Goal: Information Seeking & Learning: Learn about a topic

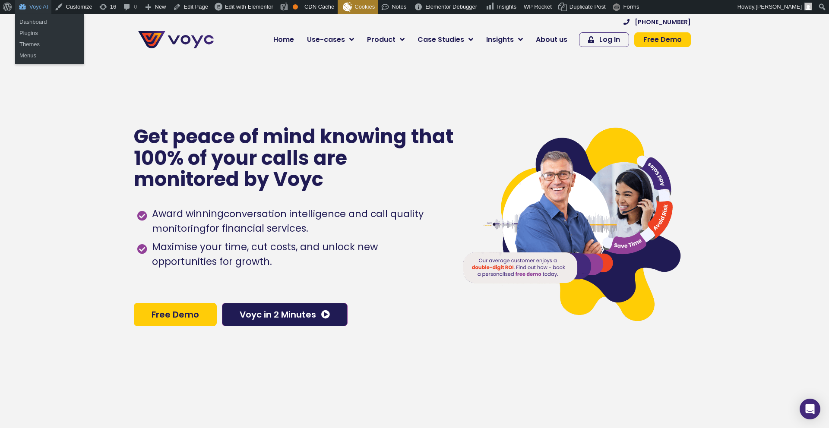
click at [34, 4] on link "Voyc AI" at bounding box center [33, 7] width 36 height 14
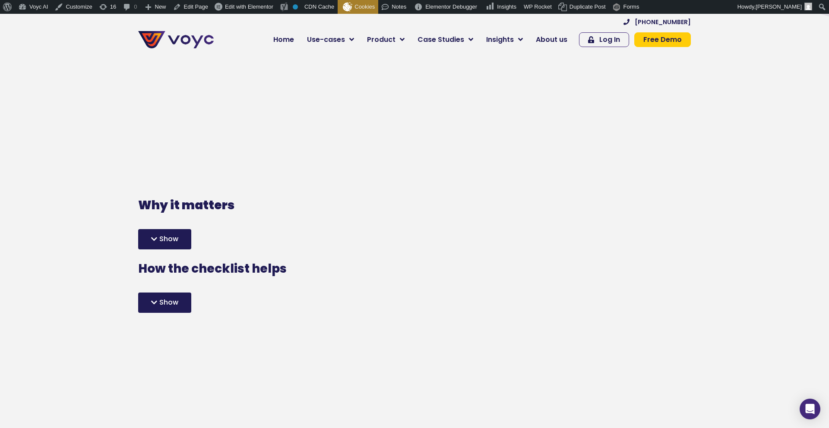
scroll to position [297, 0]
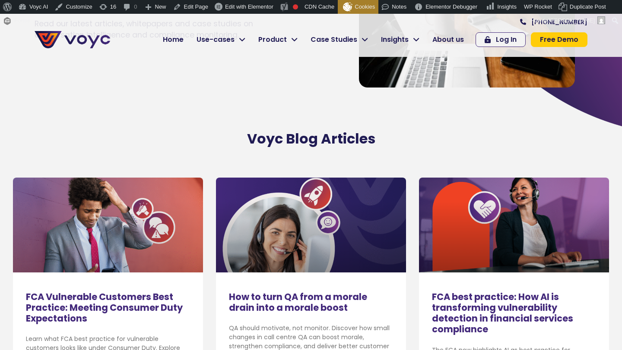
scroll to position [150, 0]
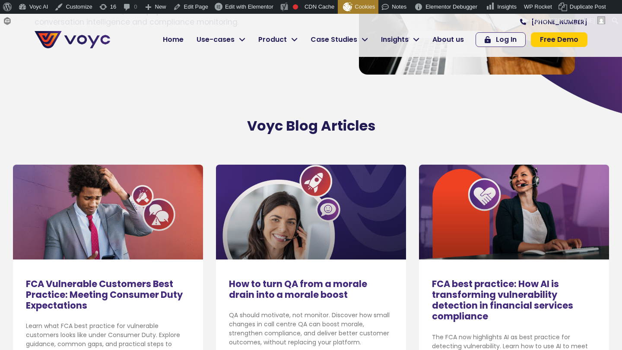
click at [136, 228] on link at bounding box center [108, 212] width 190 height 95
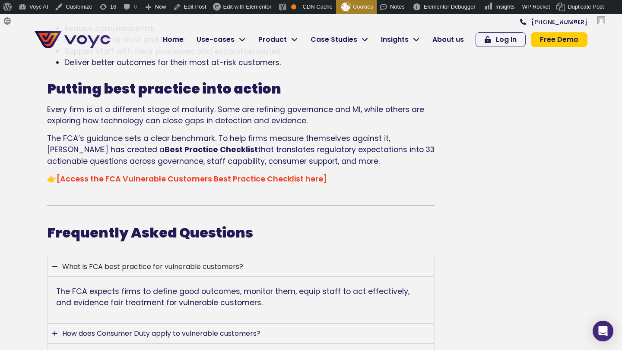
scroll to position [1760, 0]
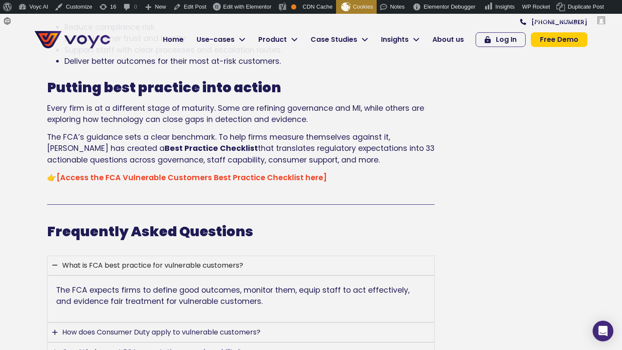
click at [203, 173] on link "[Access the FCA Vulnerable Customers Best Practice Checklist here]" at bounding box center [192, 178] width 270 height 10
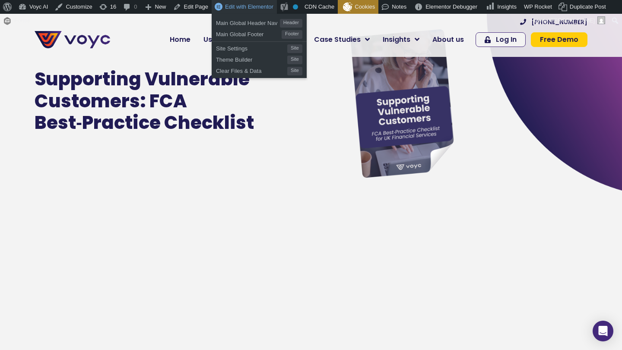
click at [256, 9] on span "Edit with Elementor" at bounding box center [249, 6] width 48 height 6
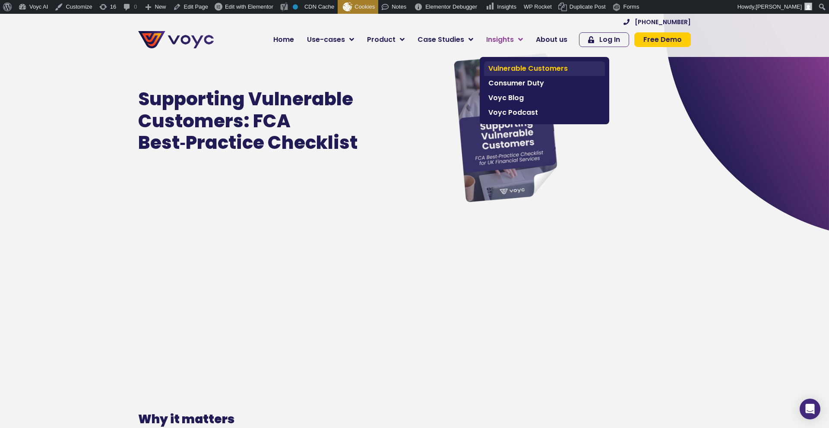
click at [516, 68] on span "Vulnerable Customers" at bounding box center [544, 68] width 112 height 10
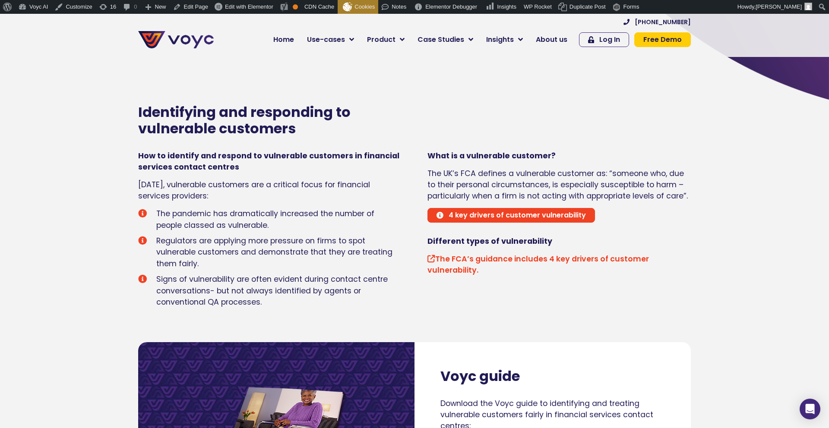
scroll to position [340, 0]
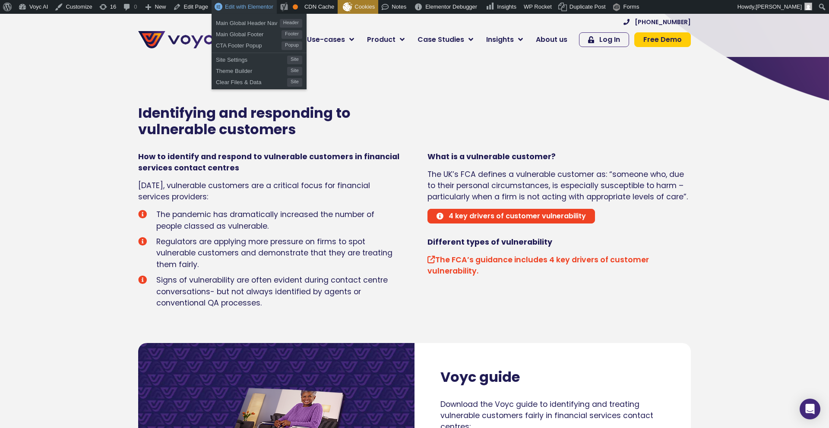
click at [246, 8] on span "Edit with Elementor" at bounding box center [249, 6] width 48 height 6
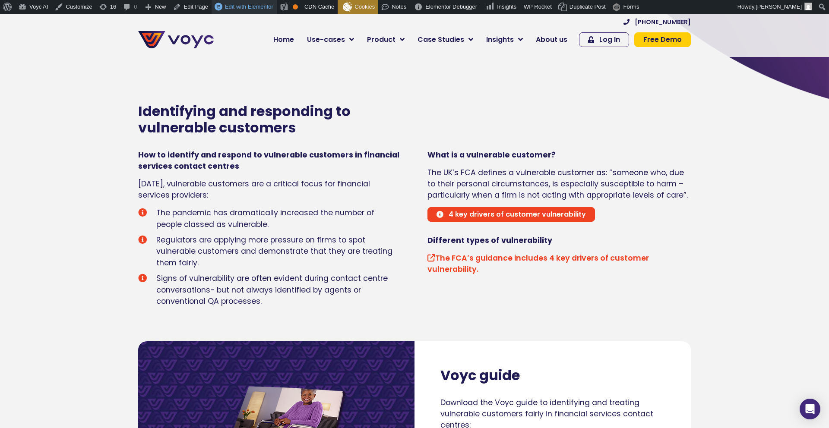
scroll to position [343, 0]
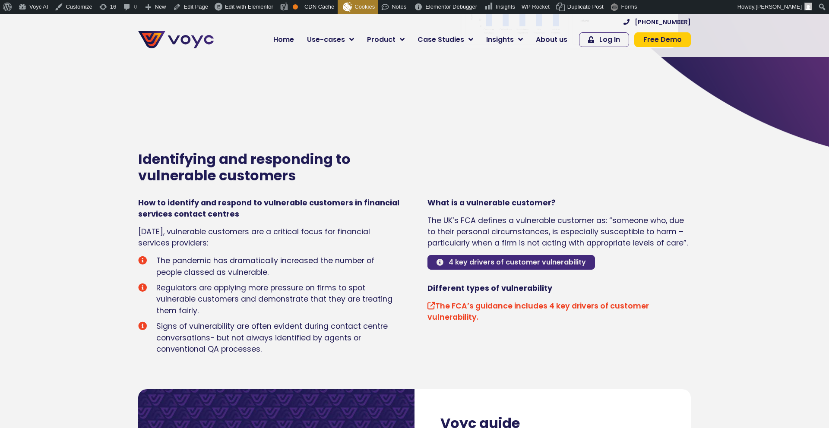
scroll to position [296, 0]
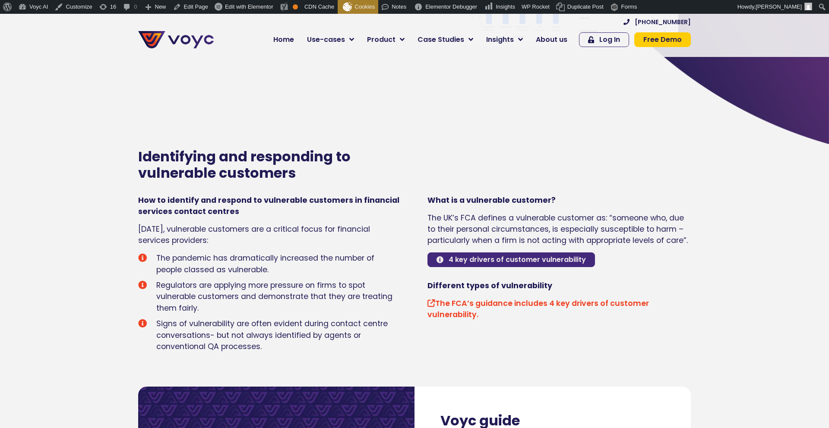
click at [471, 258] on span "4 key drivers of customer vulnerability" at bounding box center [516, 259] width 137 height 7
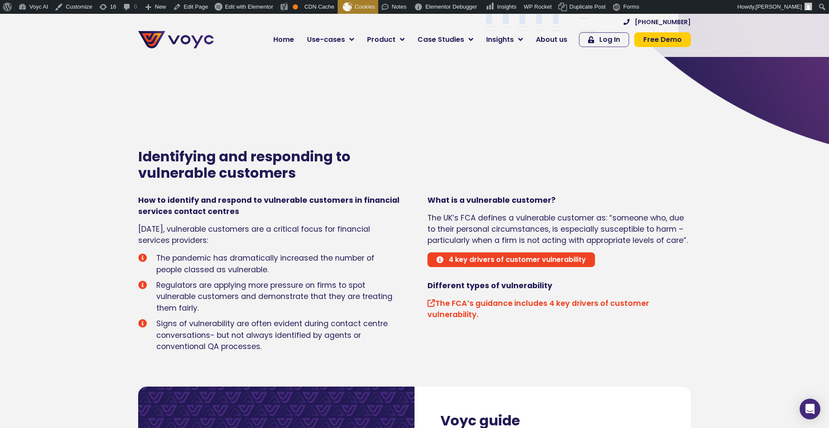
click at [464, 312] on link "The FCA’s guidance includes 4 key drivers of customer vulnerability." at bounding box center [537, 309] width 221 height 22
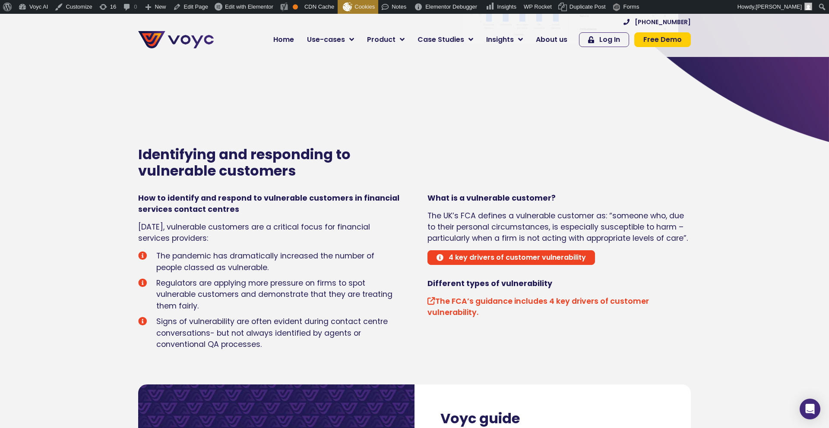
scroll to position [295, 0]
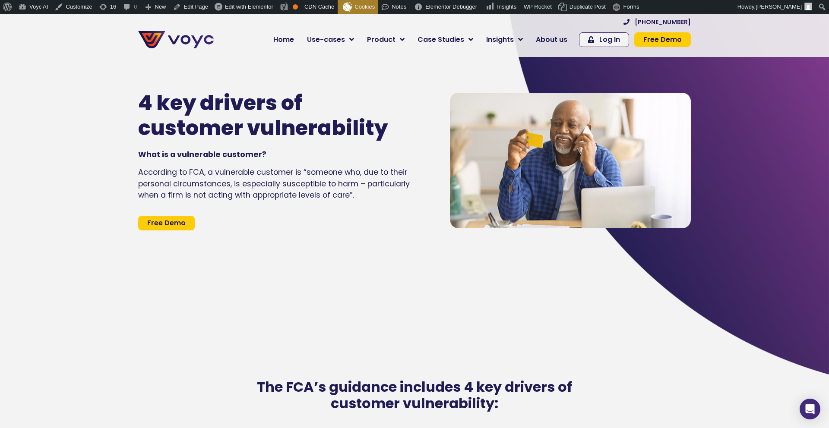
scroll to position [66, 0]
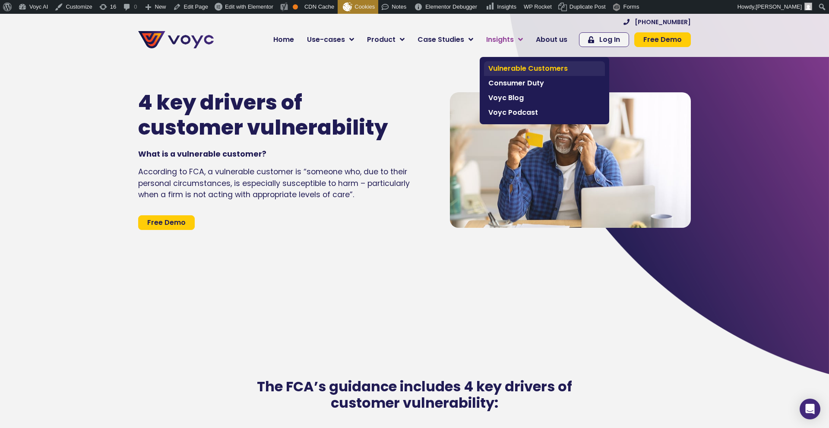
click at [508, 65] on span "Vulnerable Customers" at bounding box center [544, 68] width 112 height 10
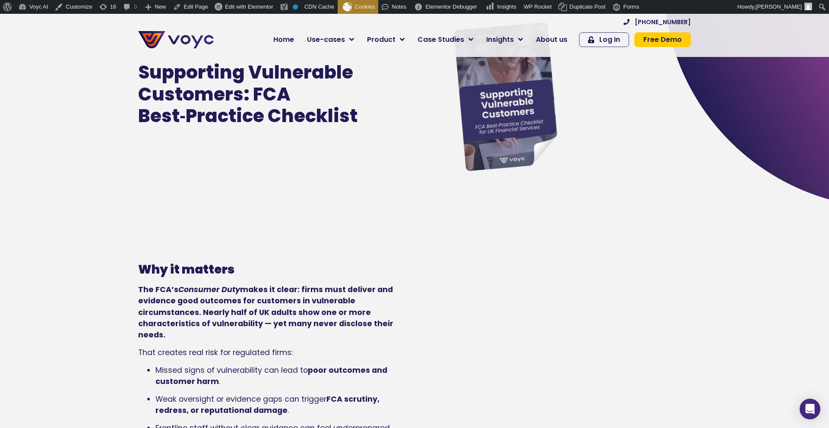
click at [172, 284] on p "The FCA’s Consumer Duty makes it clear: firms must deliver and evidence good ou…" at bounding box center [269, 312] width 263 height 57
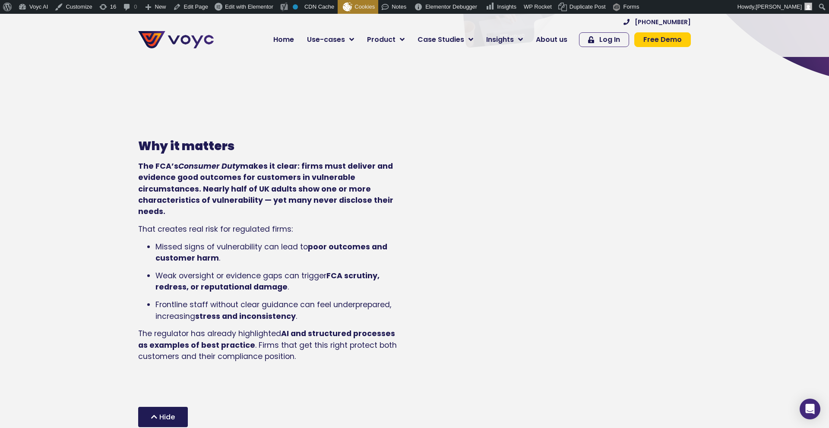
scroll to position [164, 0]
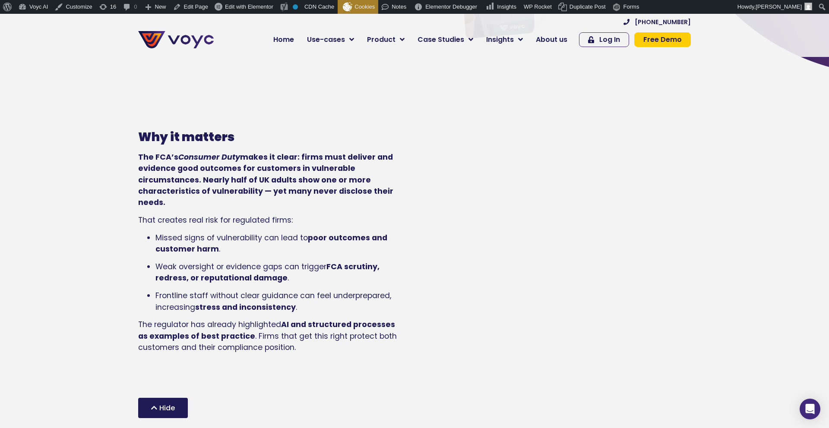
click at [161, 398] on div "Hide" at bounding box center [163, 408] width 50 height 20
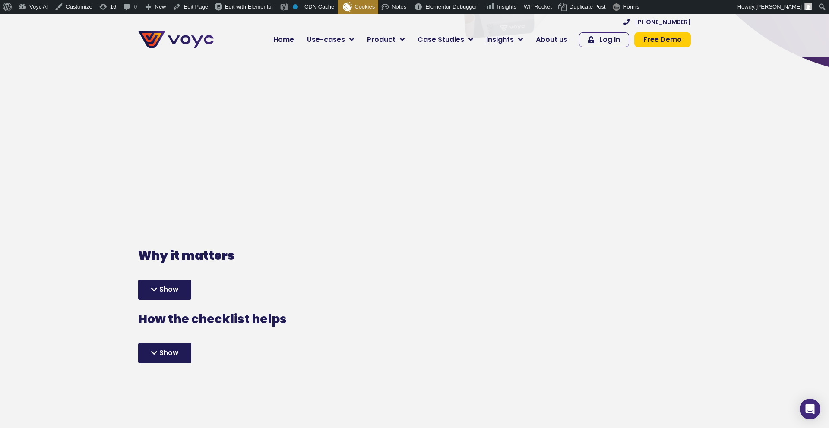
click at [157, 280] on div "Show" at bounding box center [164, 290] width 53 height 20
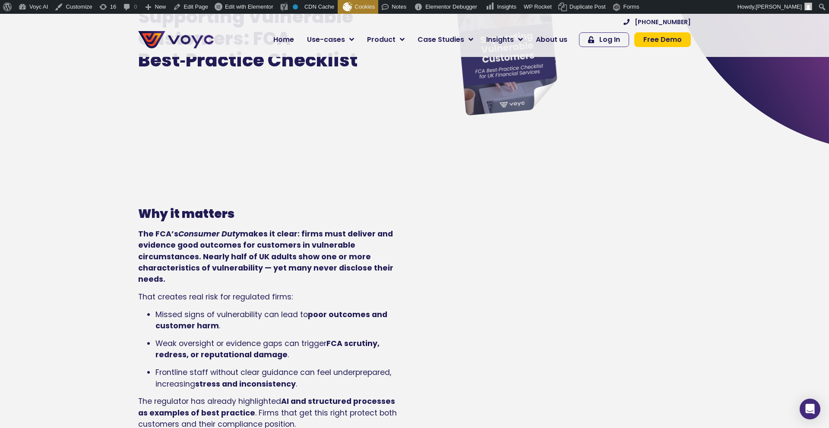
scroll to position [86, 0]
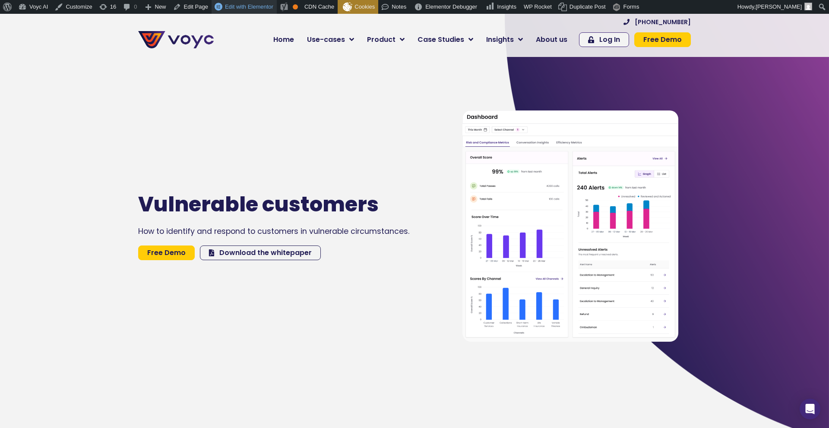
click at [234, 7] on span "Edit with Elementor" at bounding box center [249, 6] width 48 height 6
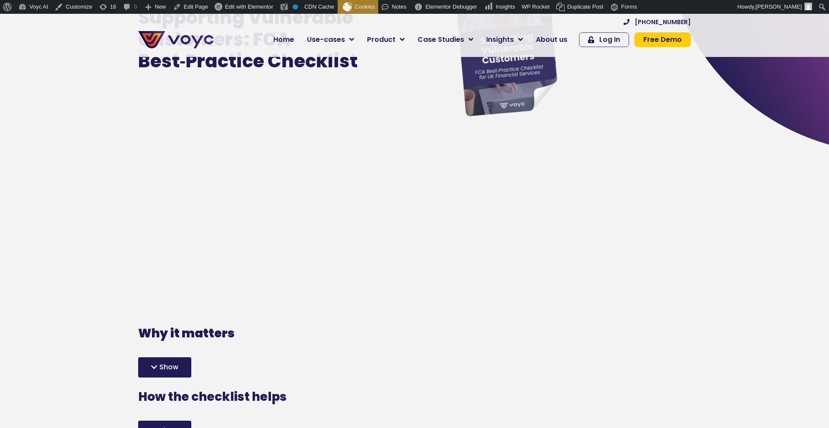
click at [152, 386] on div "How the checklist helps Our FCA Vulnerable Customers Best Practice Checklist tr…" at bounding box center [269, 413] width 263 height 55
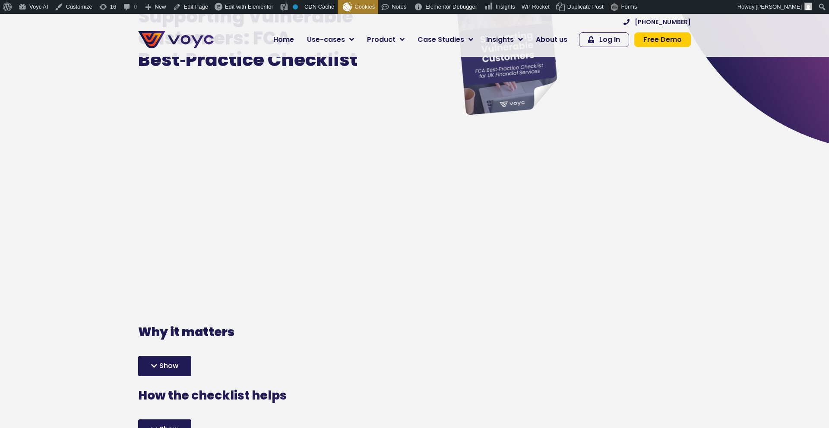
click at [167, 356] on div "Show" at bounding box center [164, 366] width 53 height 20
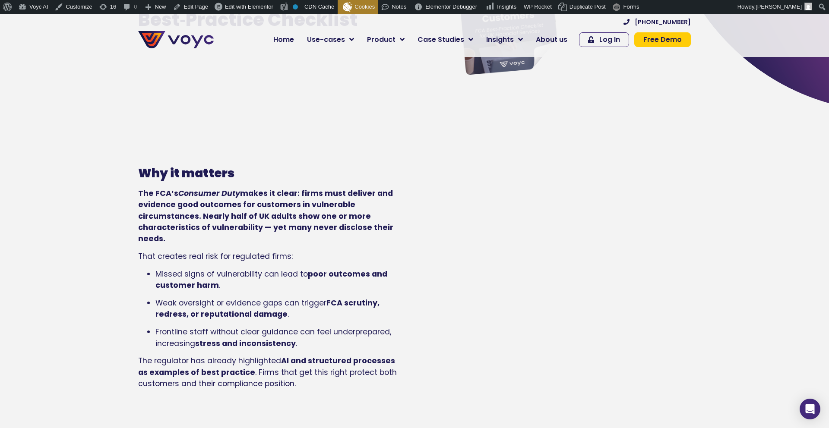
scroll to position [129, 0]
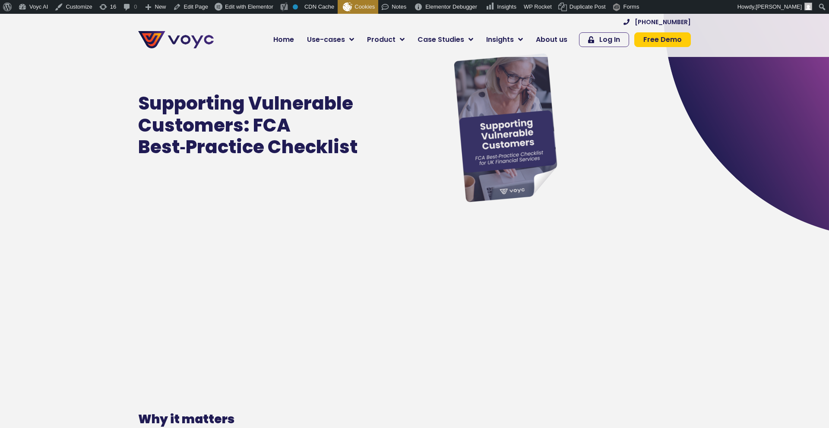
scroll to position [196, 0]
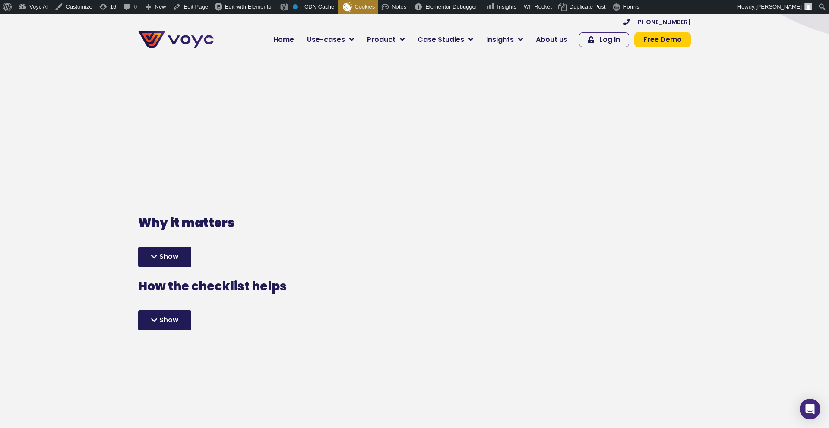
click at [165, 253] on span "Show" at bounding box center [168, 256] width 19 height 7
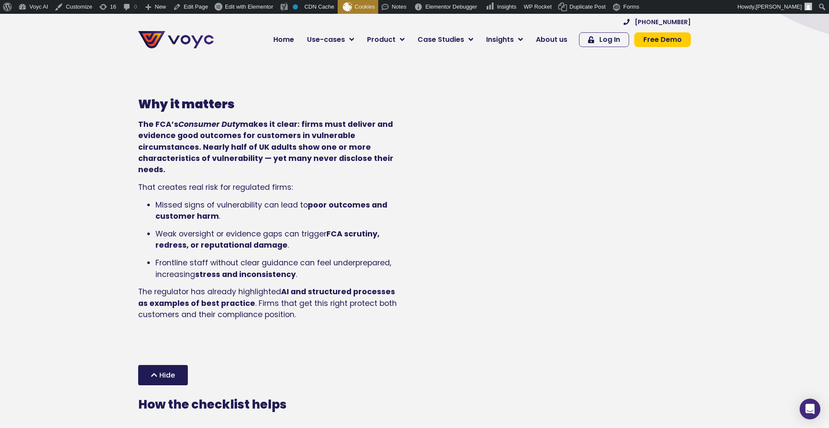
click at [162, 372] on span "Hide" at bounding box center [167, 375] width 16 height 7
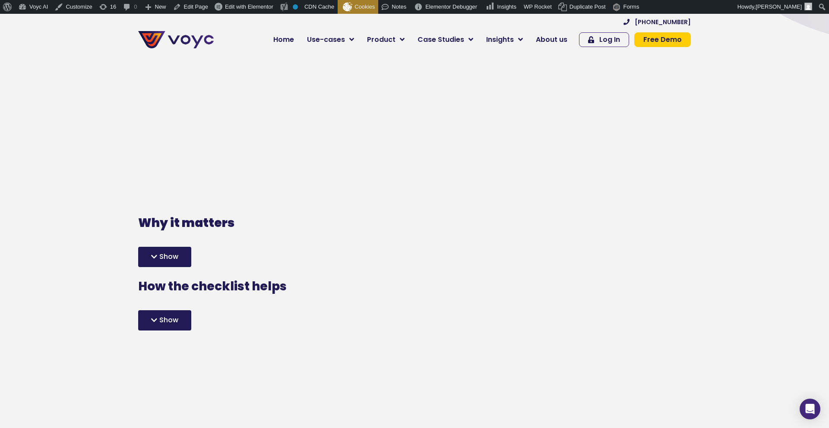
click at [167, 317] on span "Show" at bounding box center [168, 320] width 19 height 7
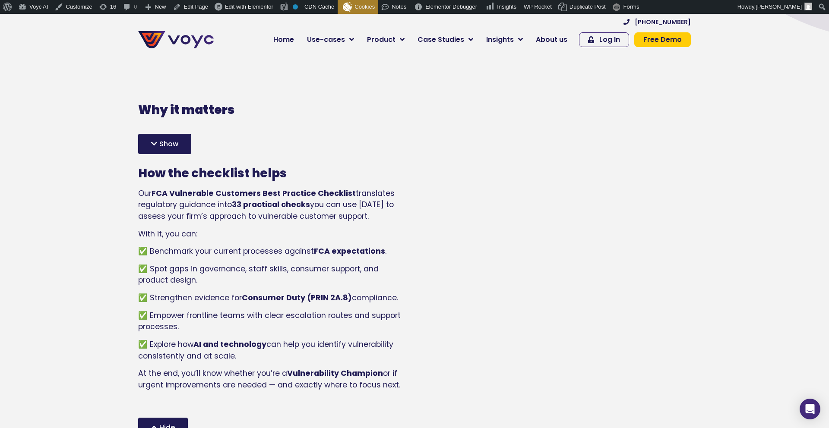
scroll to position [199, 0]
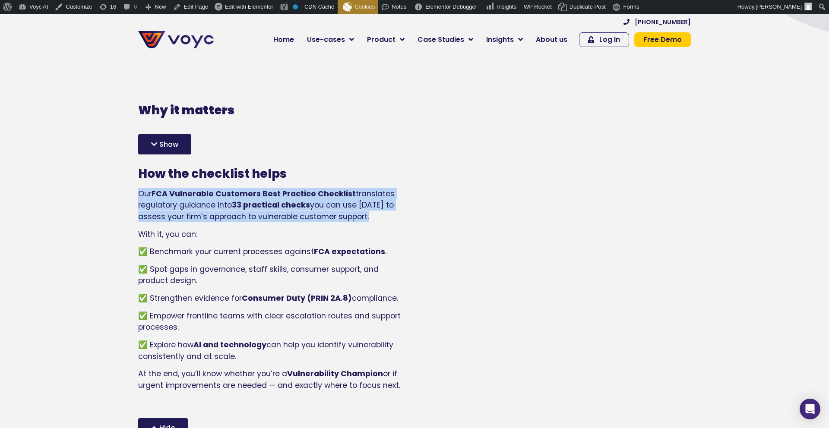
drag, startPoint x: 129, startPoint y: 164, endPoint x: 372, endPoint y: 192, distance: 244.6
click at [372, 192] on section "Why it matters The FCA’s Consumer Duty makes it clear: firms must deliver and e…" at bounding box center [414, 269] width 829 height 475
copy p "Our FCA Vulnerable Customers Best Practice Checklist translates regulatory guid…"
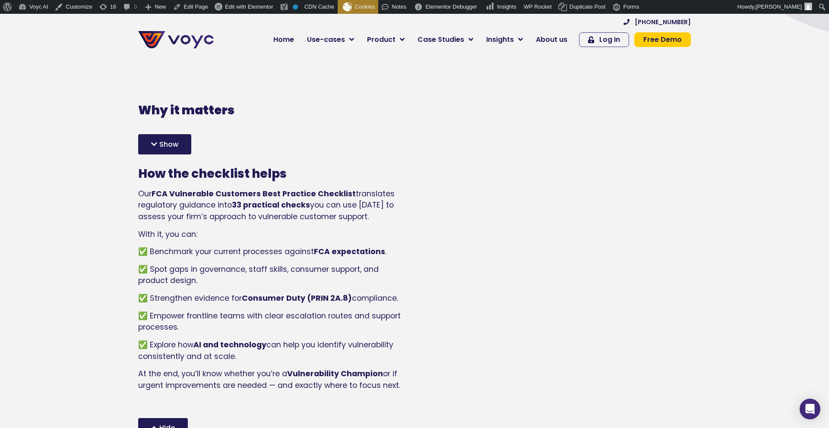
click at [161, 246] on p "✅ Benchmark your current processes against FCA expectations ." at bounding box center [269, 251] width 263 height 11
drag, startPoint x: 151, startPoint y: 222, endPoint x: 403, endPoint y: 224, distance: 251.2
click at [408, 233] on div "Why it matters The FCA’s Consumer Duty makes it clear: firms must deliver and e…" at bounding box center [274, 269] width 281 height 406
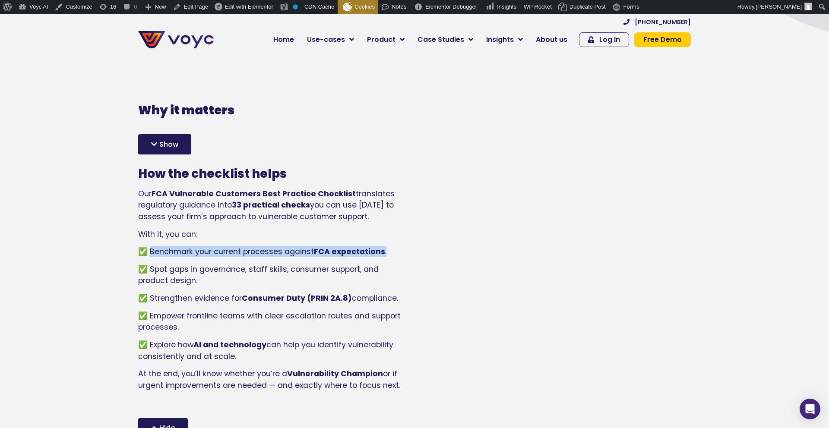
drag, startPoint x: 403, startPoint y: 222, endPoint x: 150, endPoint y: 221, distance: 252.5
click at [150, 221] on div "Why it matters The FCA’s Consumer Duty makes it clear: firms must deliver and e…" at bounding box center [270, 269] width 272 height 406
click at [151, 246] on p "✅ Benchmark your current processes against FCA expectations ." at bounding box center [269, 251] width 263 height 11
drag, startPoint x: 151, startPoint y: 221, endPoint x: 368, endPoint y: 230, distance: 217.7
click at [368, 230] on div "How the checklist helps Our FCA Vulnerable Customers Best Practice Checklist tr…" at bounding box center [269, 288] width 263 height 242
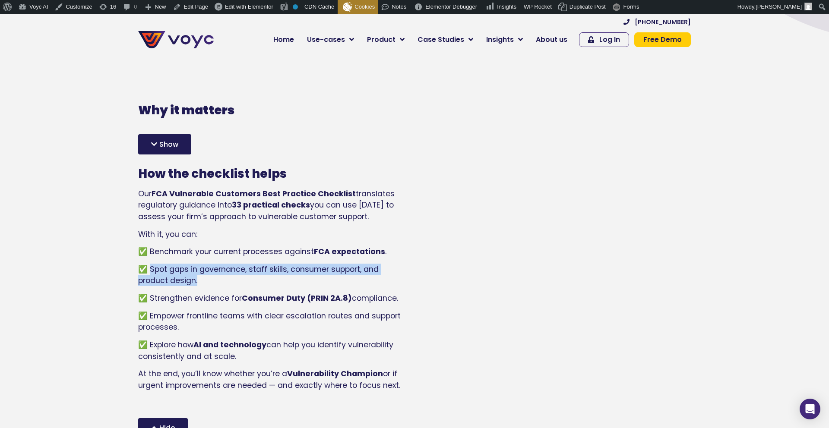
drag, startPoint x: 199, startPoint y: 247, endPoint x: 151, endPoint y: 239, distance: 48.6
click at [151, 264] on p "✅ Spot gaps in governance, staff skills, consumer support, and product design." at bounding box center [269, 275] width 263 height 23
copy p "Spot gaps in governance, staff skills, consumer support, and product design."
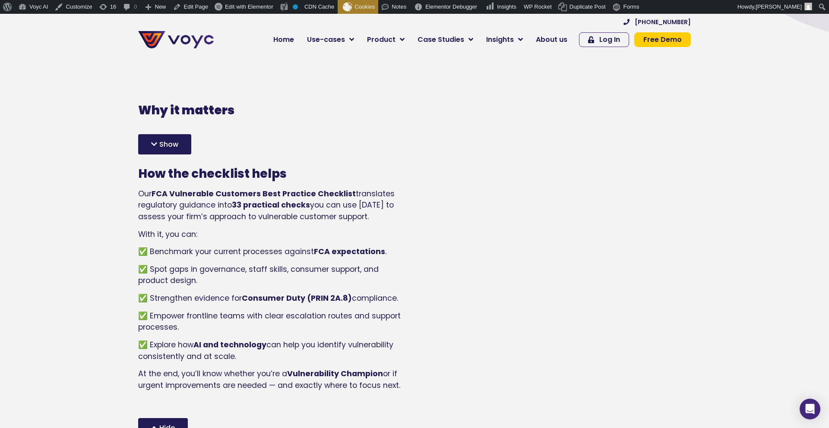
click at [183, 280] on div "How the checklist helps Our FCA Vulnerable Customers Best Practice Checklist tr…" at bounding box center [269, 288] width 263 height 242
click at [217, 310] on p "✅ Empower frontline teams with clear escalation routes and support processes." at bounding box center [269, 321] width 263 height 23
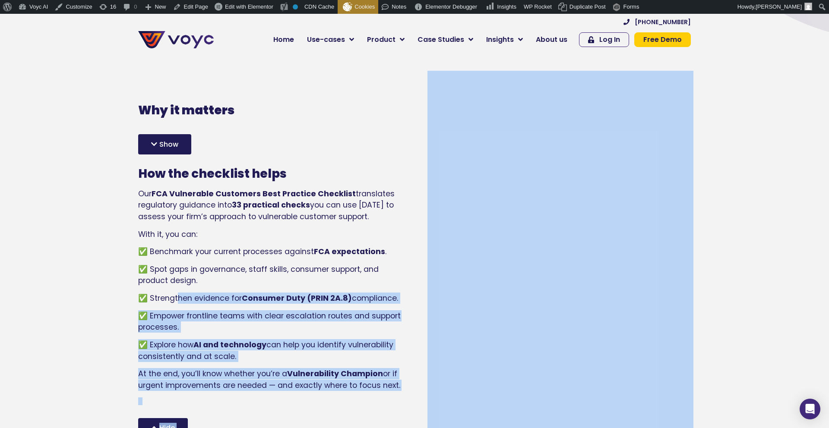
drag, startPoint x: 398, startPoint y: 274, endPoint x: 174, endPoint y: 267, distance: 223.7
click at [175, 267] on div "Why it matters The FCA’s Consumer Duty makes it clear: firms must deliver and e…" at bounding box center [414, 269] width 561 height 406
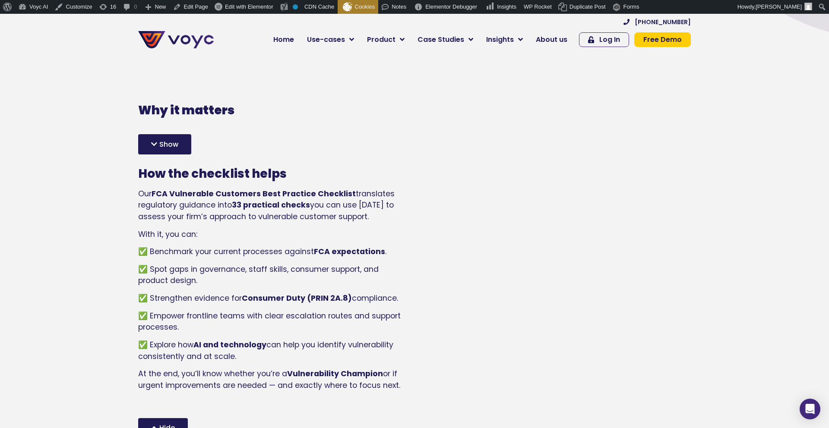
click at [161, 293] on p "✅ Strengthen evidence for Consumer Duty (PRIN 2A.8) compliance." at bounding box center [269, 298] width 263 height 11
drag, startPoint x: 150, startPoint y: 268, endPoint x: 399, endPoint y: 268, distance: 249.0
click at [399, 293] on p "✅ Strengthen evidence for Consumer Duty (PRIN 2A.8) compliance." at bounding box center [269, 298] width 263 height 11
copy p "Strengthen evidence for Consumer Duty (PRIN 2A.8) compliance."
click at [179, 339] on p "✅ Explore how AI and technology can help you identify vulnerability consistentl…" at bounding box center [269, 350] width 263 height 23
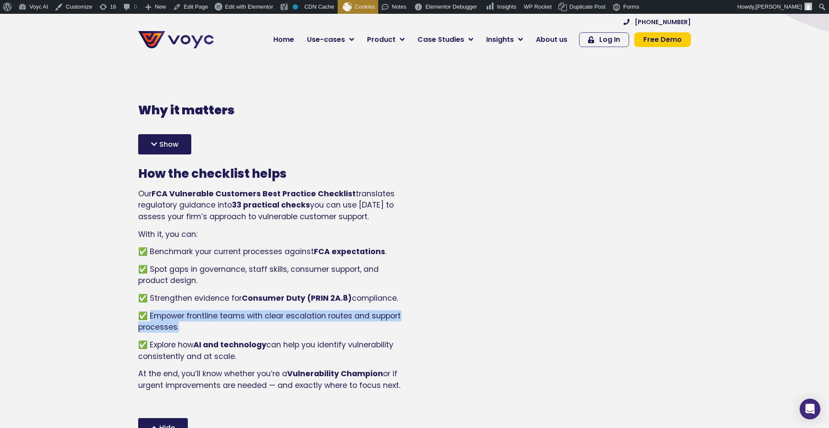
drag, startPoint x: 155, startPoint y: 289, endPoint x: 187, endPoint y: 300, distance: 33.4
click at [187, 310] on p "✅ Empower frontline teams with clear escalation routes and support processes." at bounding box center [269, 321] width 263 height 23
copy p "Empower frontline teams with clear escalation routes and support processes."
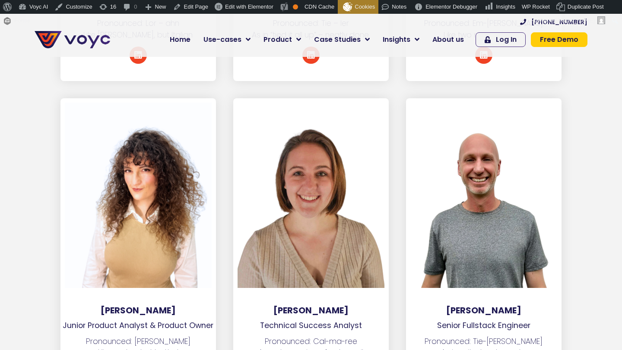
scroll to position [4383, 0]
